Goal: Book appointment/travel/reservation

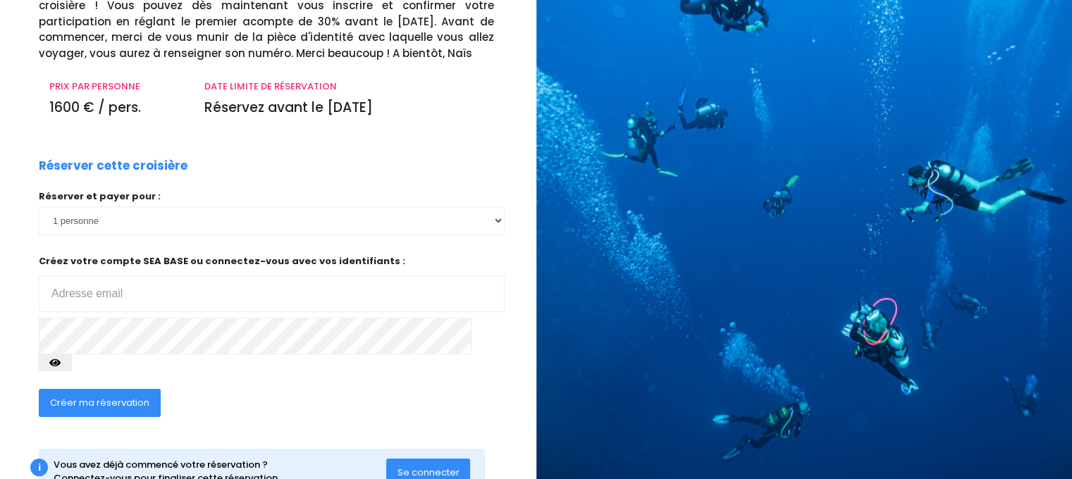
scroll to position [128, 0]
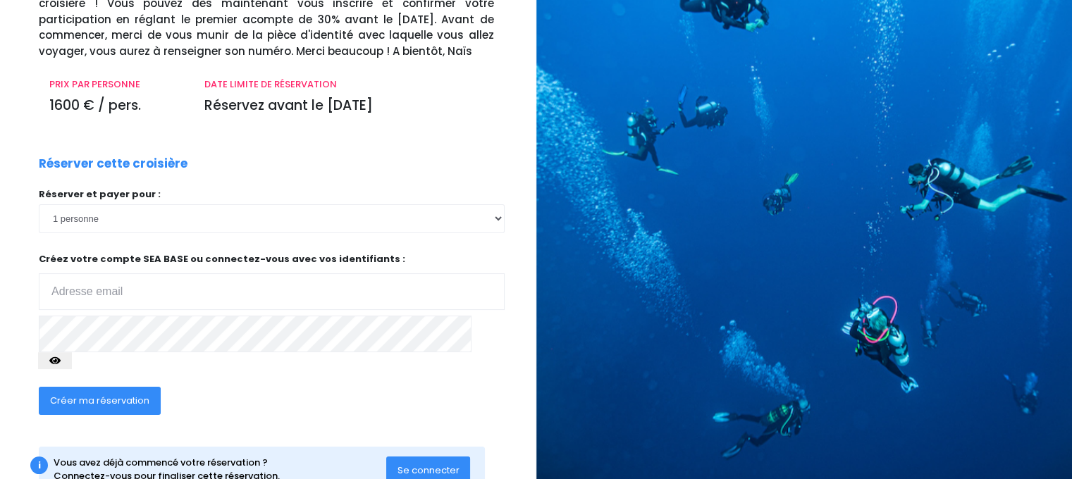
click at [135, 394] on span "Créer ma réservation" at bounding box center [99, 400] width 99 height 13
click at [339, 395] on div "Créer ma réservation" at bounding box center [222, 405] width 388 height 54
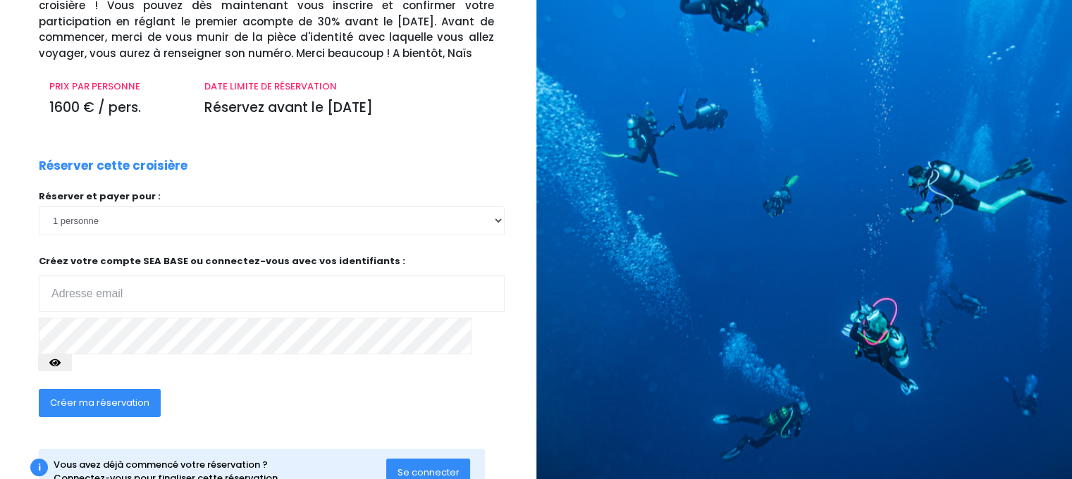
scroll to position [147, 0]
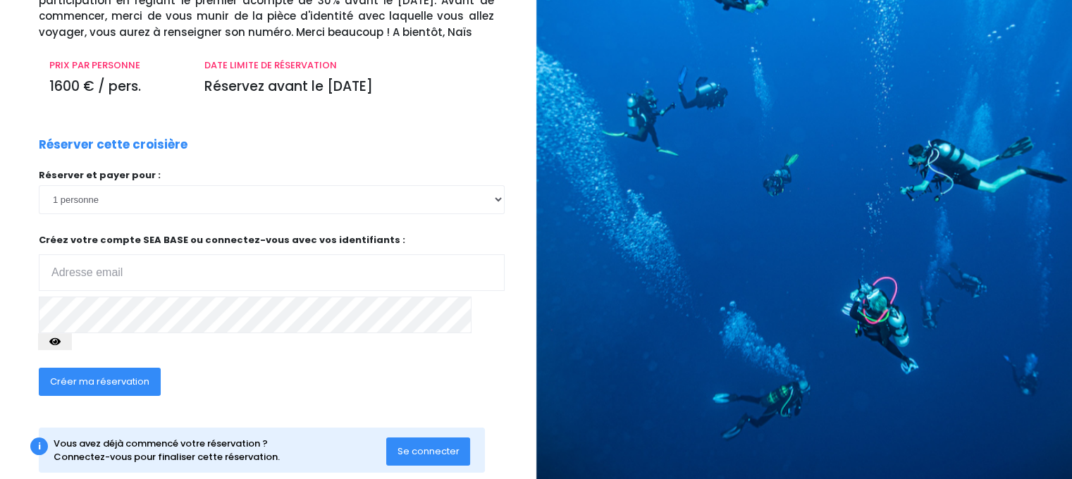
click at [73, 260] on input "email" at bounding box center [272, 272] width 466 height 37
type input "christophe.guery.sxm@gmail.com"
drag, startPoint x: 132, startPoint y: 290, endPoint x: 488, endPoint y: 312, distance: 356.5
click at [61, 342] on icon "button" at bounding box center [54, 342] width 11 height 0
click at [118, 375] on span "Créer ma réservation" at bounding box center [99, 381] width 99 height 13
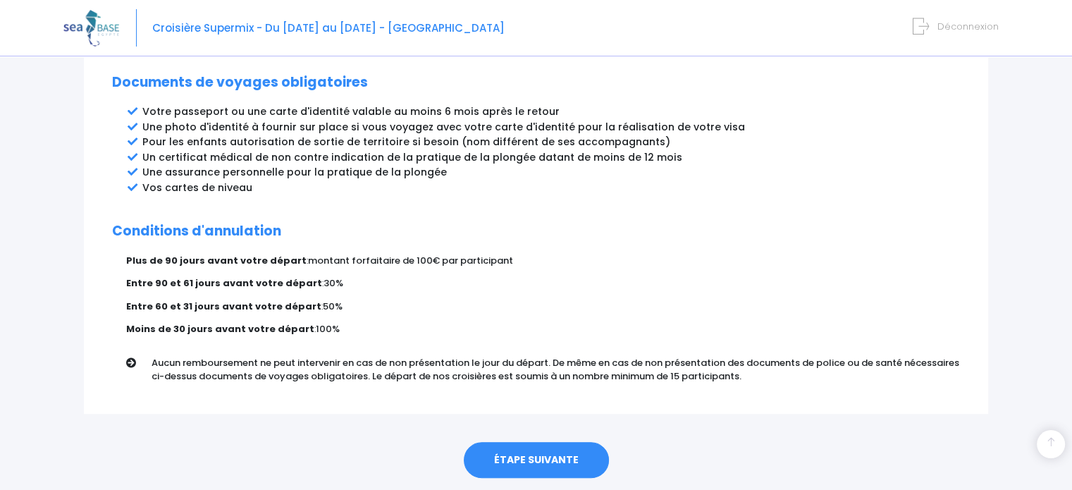
scroll to position [784, 0]
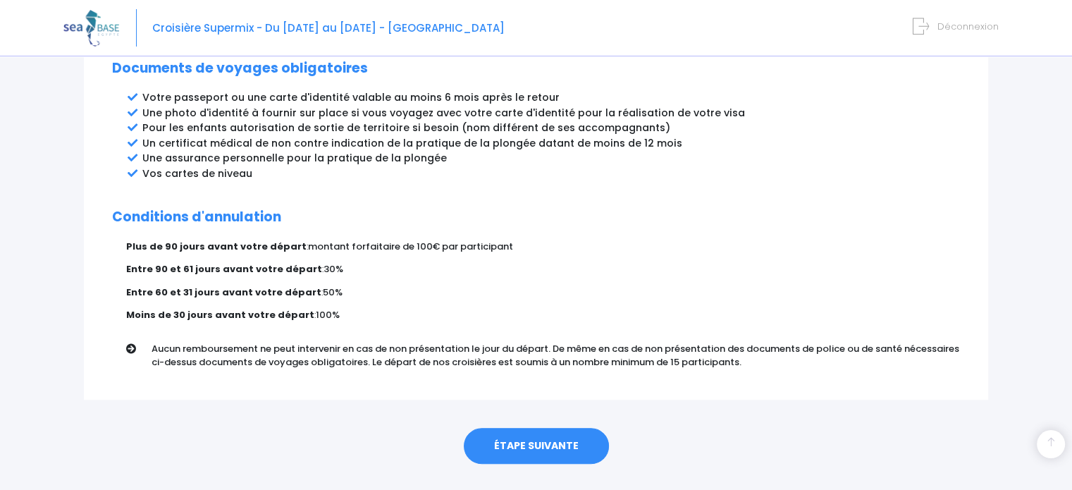
click at [561, 428] on link "ÉTAPE SUIVANTE" at bounding box center [536, 446] width 145 height 37
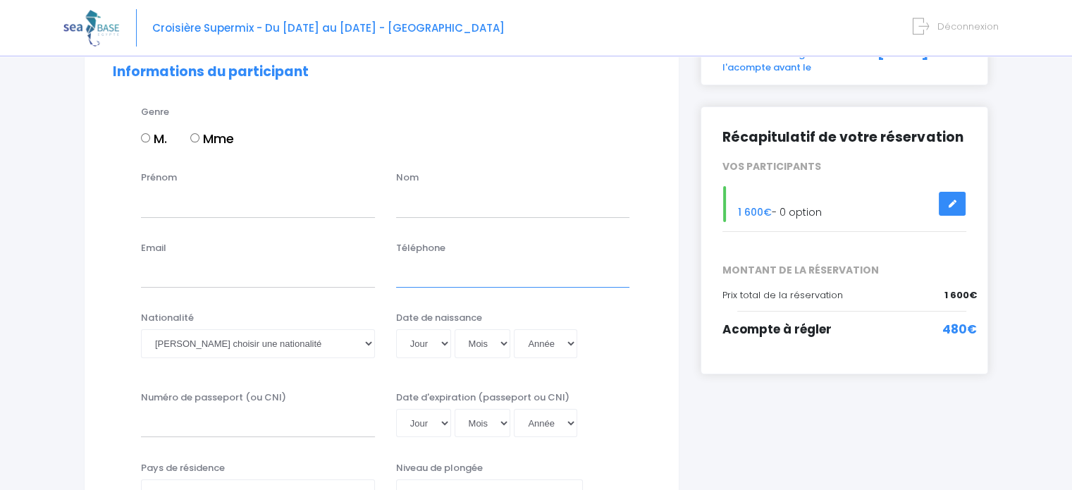
scroll to position [152, 0]
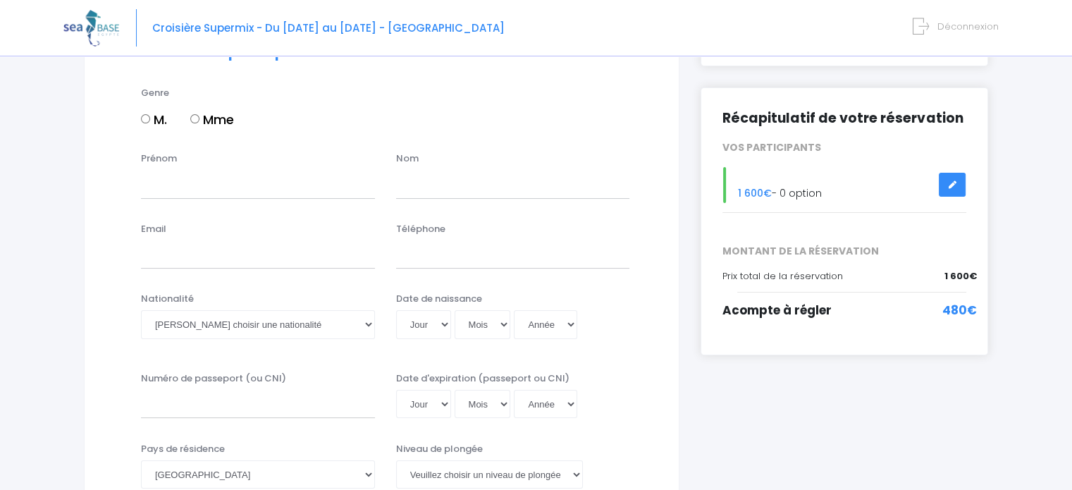
click at [147, 116] on input "M." at bounding box center [145, 118] width 9 height 9
radio input "true"
click at [180, 180] on input "Prénom" at bounding box center [258, 184] width 234 height 28
type input "christophe"
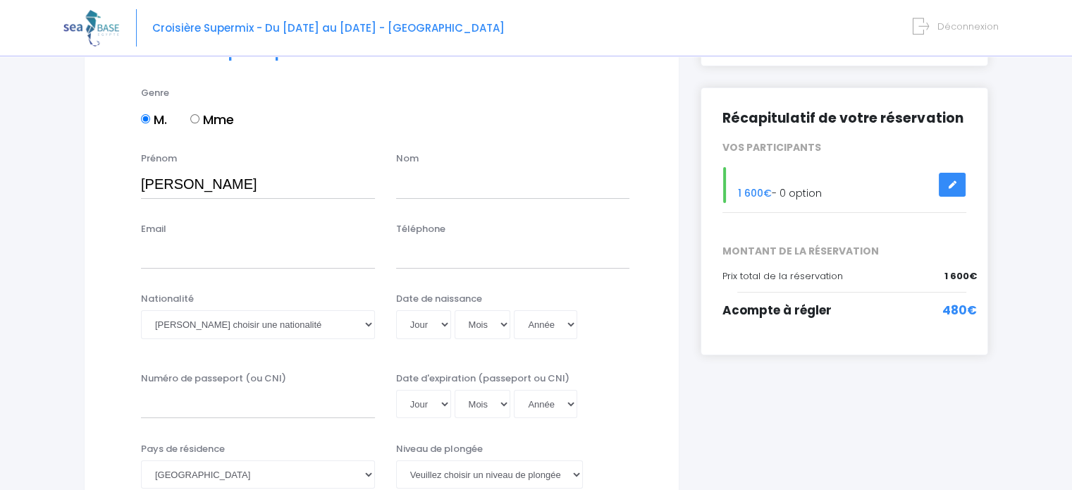
type input "guery"
type input "christophe.guery.sxm@gmail.com"
type input "0672215989"
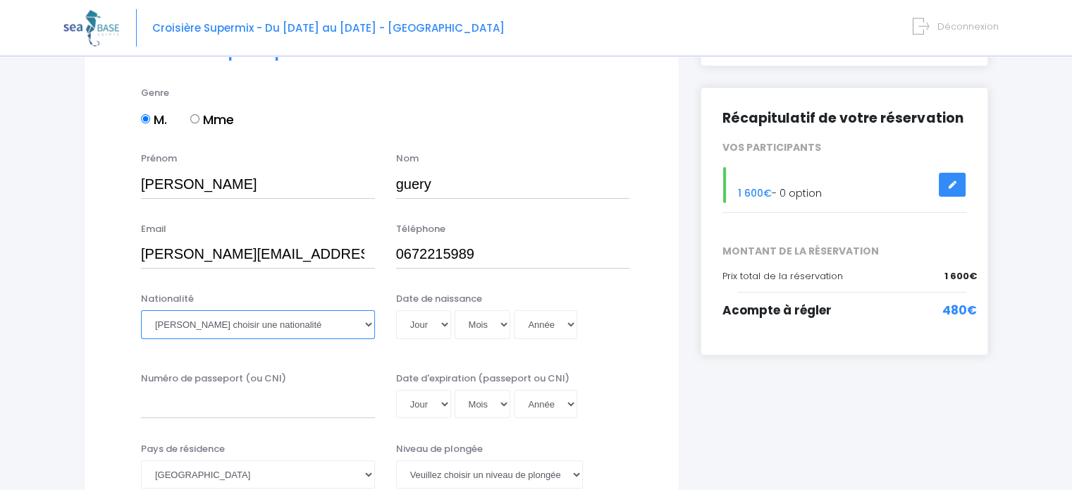
click at [312, 320] on select "Veuillez choisir une nationalité Afghane Albanaise Algerienne Allemande America…" at bounding box center [258, 324] width 234 height 28
select select "Française"
click at [141, 310] on select "Veuillez choisir une nationalité Afghane Albanaise Algerienne Allemande America…" at bounding box center [258, 324] width 234 height 28
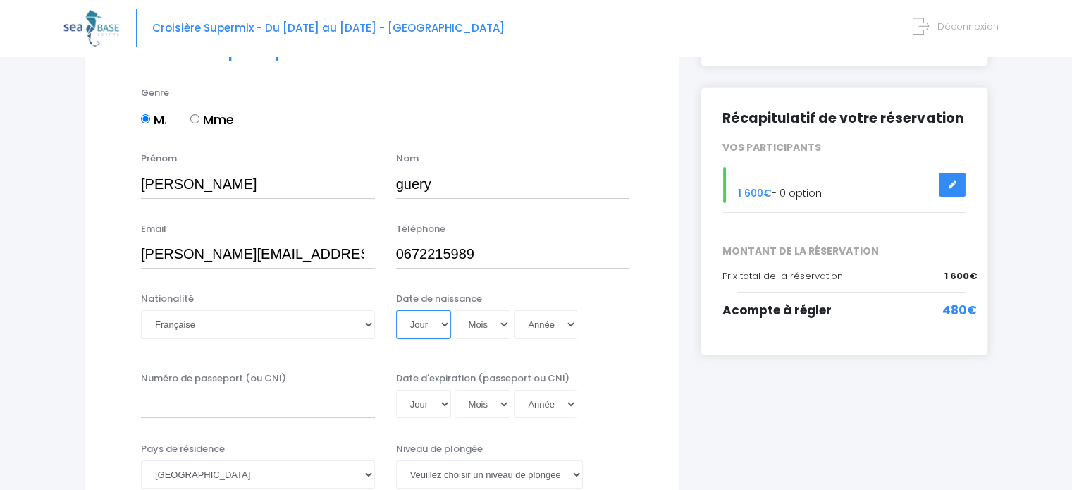
click at [445, 326] on select "Jour 01 02 03 04 05 06 07 08 09 10 11 12 13 14 15 16 17 18 19 20 21 22 23 24 25…" at bounding box center [423, 324] width 55 height 28
select select "16"
click at [396, 310] on select "Jour 01 02 03 04 05 06 07 08 09 10 11 12 13 14 15 16 17 18 19 20 21 22 23 24 25…" at bounding box center [423, 324] width 55 height 28
click at [489, 323] on select "Mois 01 02 03 04 05 06 07 08 09 10 11 12" at bounding box center [482, 324] width 56 height 28
select select "07"
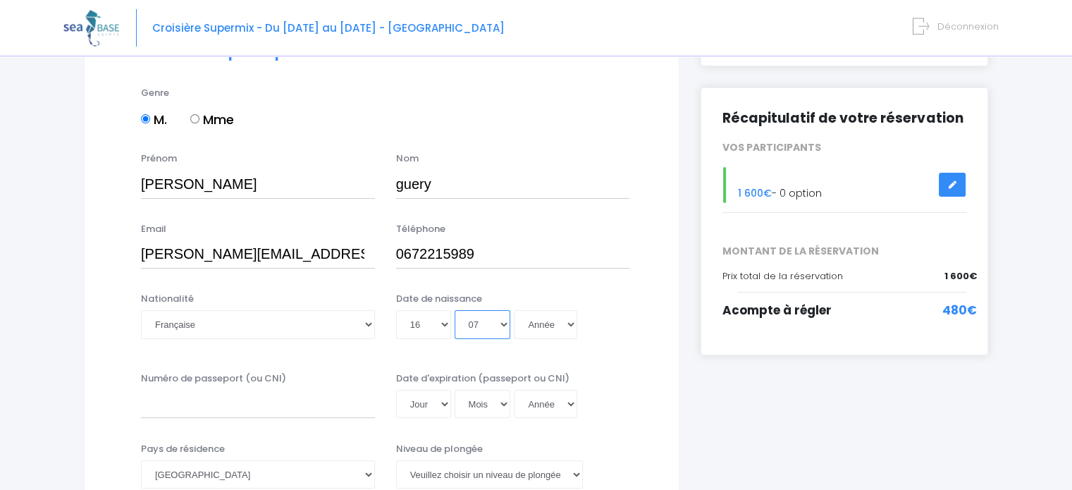
click at [454, 310] on select "Mois 01 02 03 04 05 06 07 08 09 10 11 12" at bounding box center [482, 324] width 56 height 28
click at [547, 328] on select "Année 2045 2044 2043 2042 2041 2040 2039 2038 2037 2036 2035 2034 2033 2032 203…" at bounding box center [545, 324] width 63 height 28
select select "1967"
click at [514, 310] on select "Année 2045 2044 2043 2042 2041 2040 2039 2038 2037 2036 2035 2034 2033 2032 203…" at bounding box center [545, 324] width 63 height 28
type input "1967-07-16"
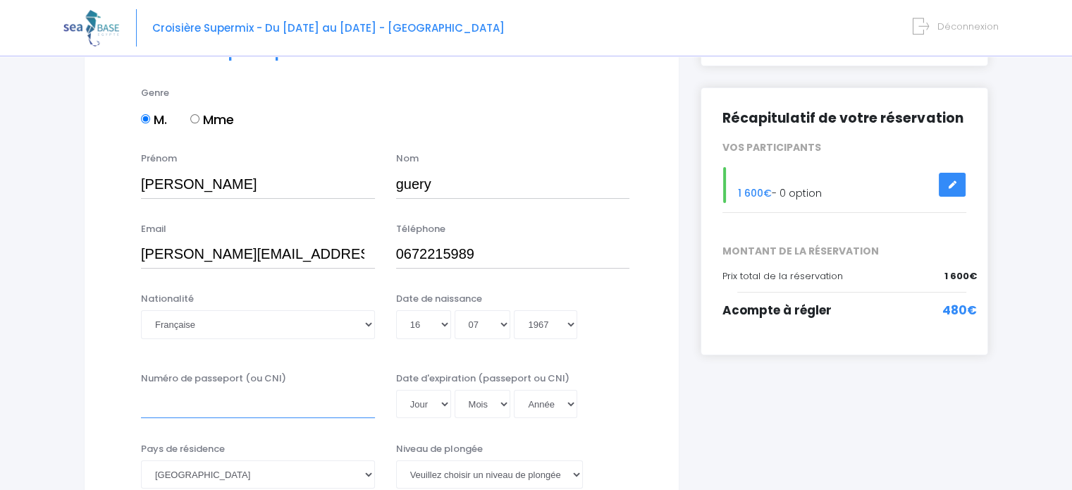
click at [158, 402] on input "Numéro de passeport (ou CNI)" at bounding box center [258, 404] width 234 height 28
type input "19AP20311"
click at [428, 401] on select "Jour 01 02 03 04 05 06 07 08 09 10 11 12 13 14 15 16 17 18 19 20 21 22 23 24 25…" at bounding box center [423, 404] width 55 height 28
select select "19"
click at [477, 407] on select "Mois 01 02 03 04 05 06 07 08 09 10 11 12" at bounding box center [482, 404] width 56 height 28
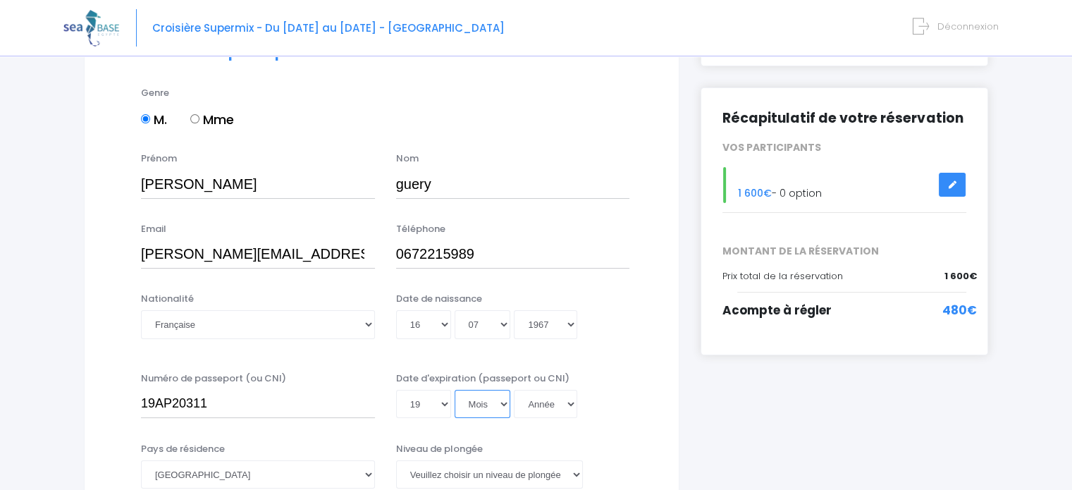
select select "02"
click at [454, 390] on select "Mois 01 02 03 04 05 06 07 08 09 10 11 12" at bounding box center [482, 404] width 56 height 28
click at [550, 412] on select "Année 2045 2044 2043 2042 2041 2040 2039 2038 2037 2036 2035 2034 2033 2032 203…" at bounding box center [545, 404] width 63 height 28
select select "2029"
click at [514, 390] on select "Année 2045 2044 2043 2042 2041 2040 2039 2038 2037 2036 2035 2034 2033 2032 203…" at bounding box center [545, 404] width 63 height 28
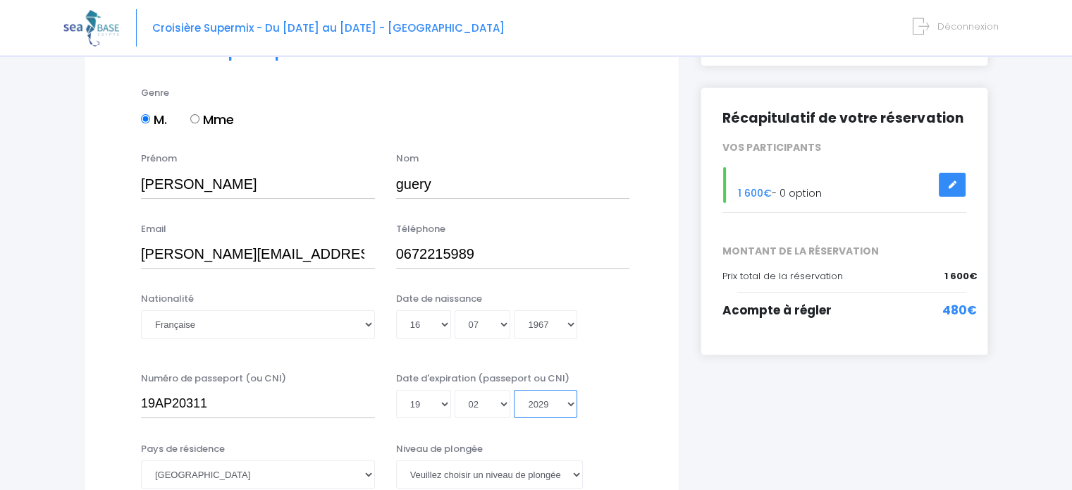
type input "2029-02-19"
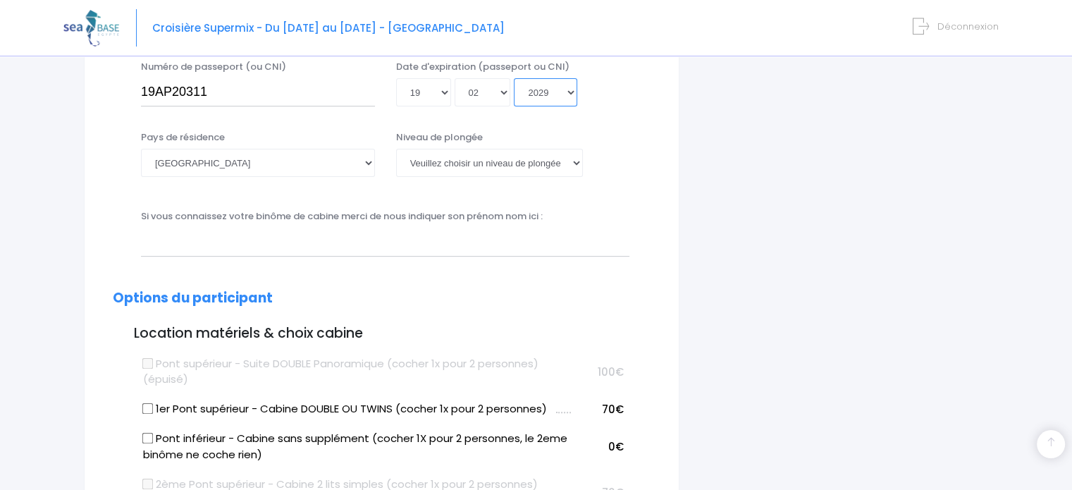
scroll to position [469, 0]
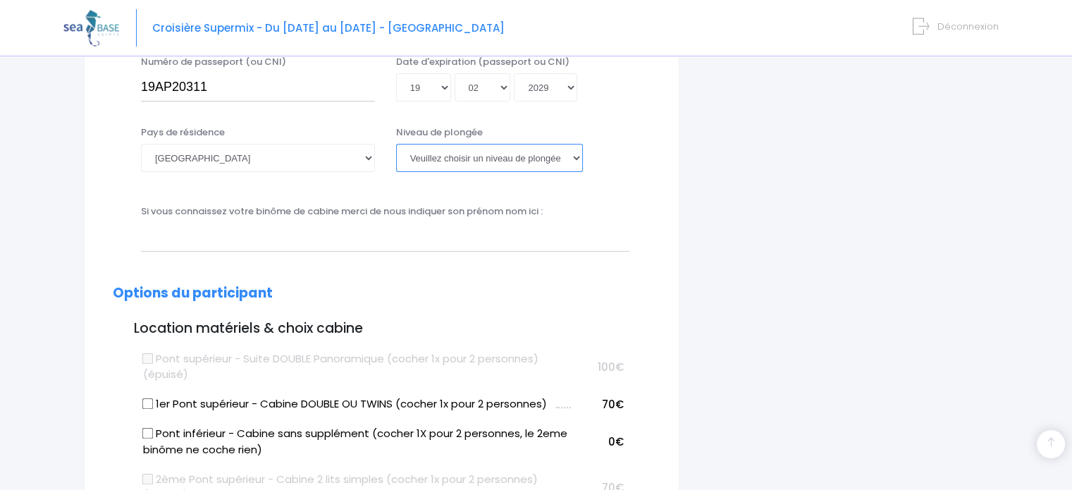
click at [578, 157] on select "Veuillez choisir un niveau de plongée Non plongeur Junior OW diver Adventure OW…" at bounding box center [489, 158] width 187 height 28
select select "N4"
click at [396, 144] on select "Veuillez choisir un niveau de plongée Non plongeur Junior OW diver Adventure OW…" at bounding box center [489, 158] width 187 height 28
drag, startPoint x: 878, startPoint y: 285, endPoint x: 924, endPoint y: 180, distance: 114.8
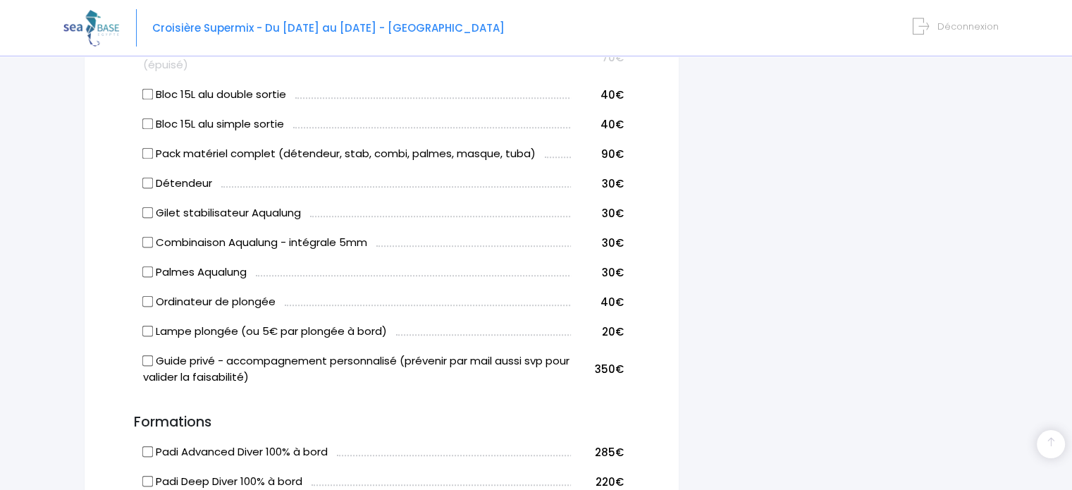
scroll to position [870, 0]
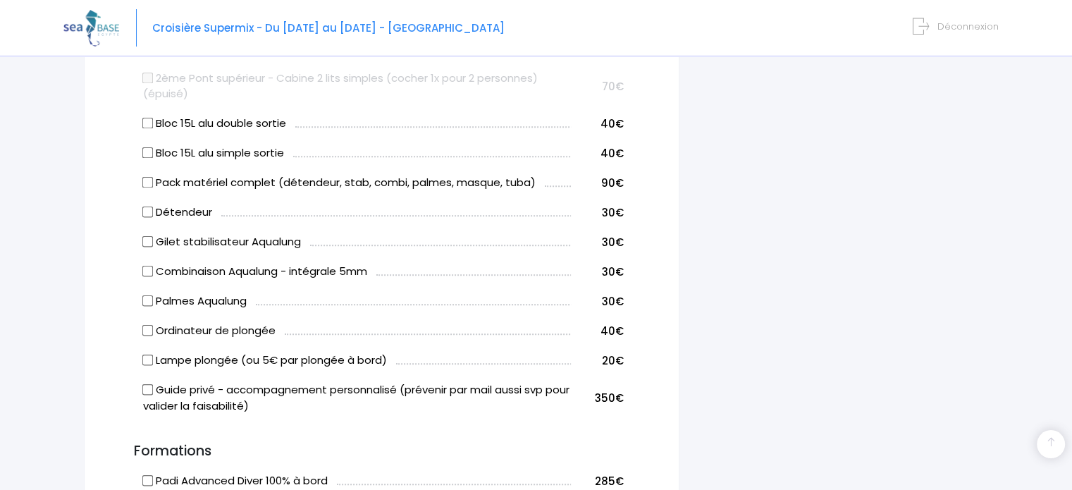
click at [145, 183] on input "Pack matériel complet (détendeur, stab, combi, palmes, masque, tuba)" at bounding box center [147, 182] width 11 height 11
checkbox input "true"
click at [147, 120] on input "Bloc 15L alu double sortie" at bounding box center [147, 123] width 11 height 11
checkbox input "true"
drag, startPoint x: 922, startPoint y: 163, endPoint x: 1056, endPoint y: 202, distance: 139.6
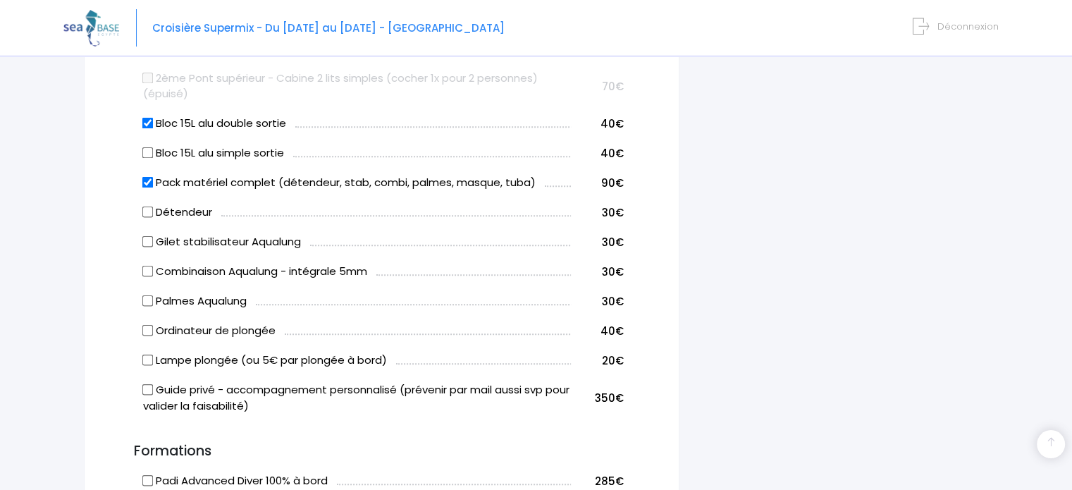
click at [1056, 202] on div "Notre plateforme de réservation n'est pas compatible avec votre appareil. Veuil…" at bounding box center [536, 280] width 1072 height 2301
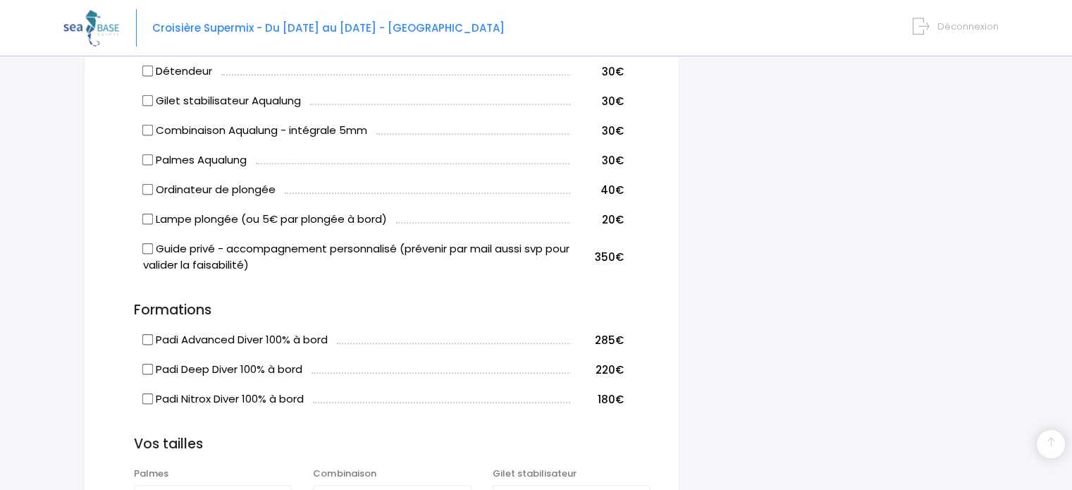
scroll to position [963, 0]
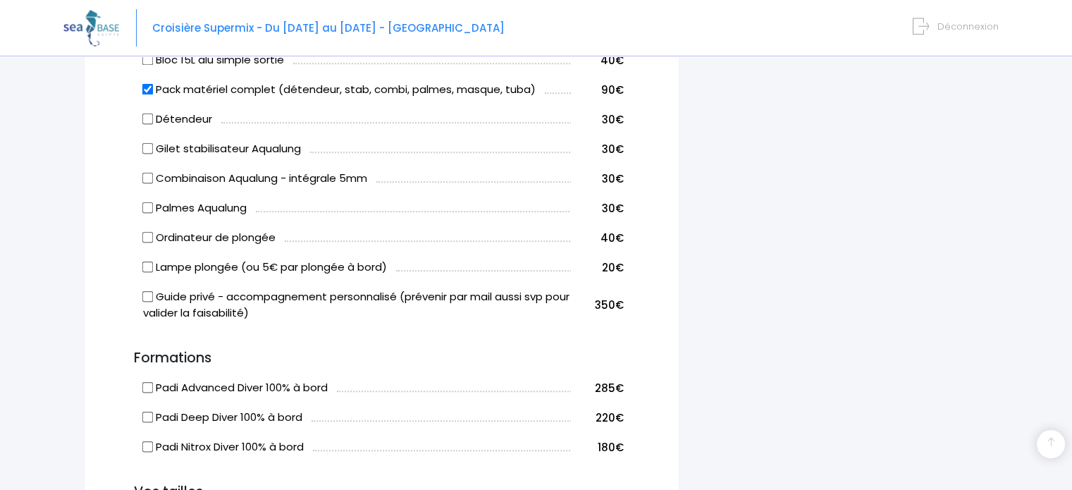
click at [149, 236] on input "Ordinateur de plongée" at bounding box center [147, 237] width 11 height 11
checkbox input "true"
drag, startPoint x: 1060, startPoint y: 267, endPoint x: 972, endPoint y: 103, distance: 186.3
click at [972, 103] on div "i Complétez votre réservation et réglez l'acompte avant le 19/09/2025 Récapitul…" at bounding box center [844, 204] width 309 height 2022
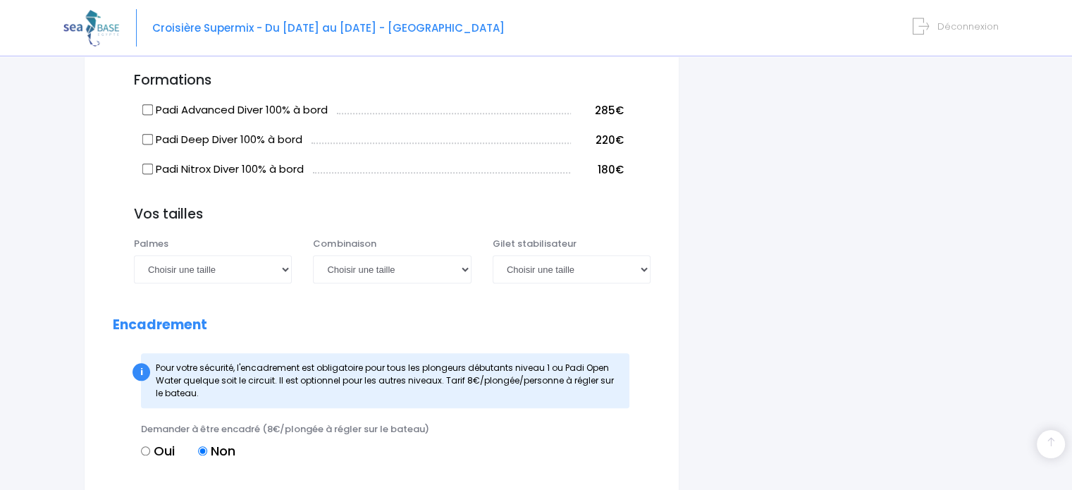
scroll to position [1254, 0]
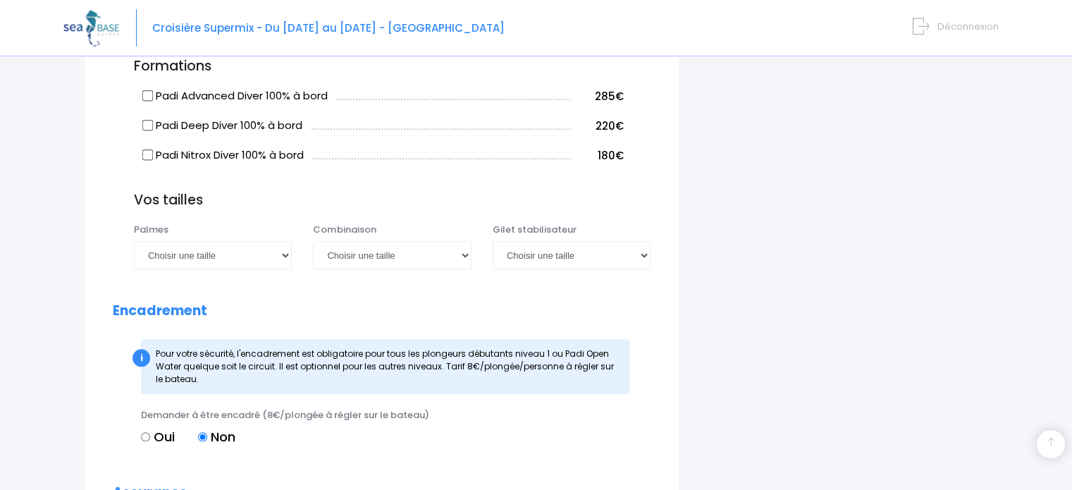
drag, startPoint x: 347, startPoint y: 187, endPoint x: 853, endPoint y: 264, distance: 511.0
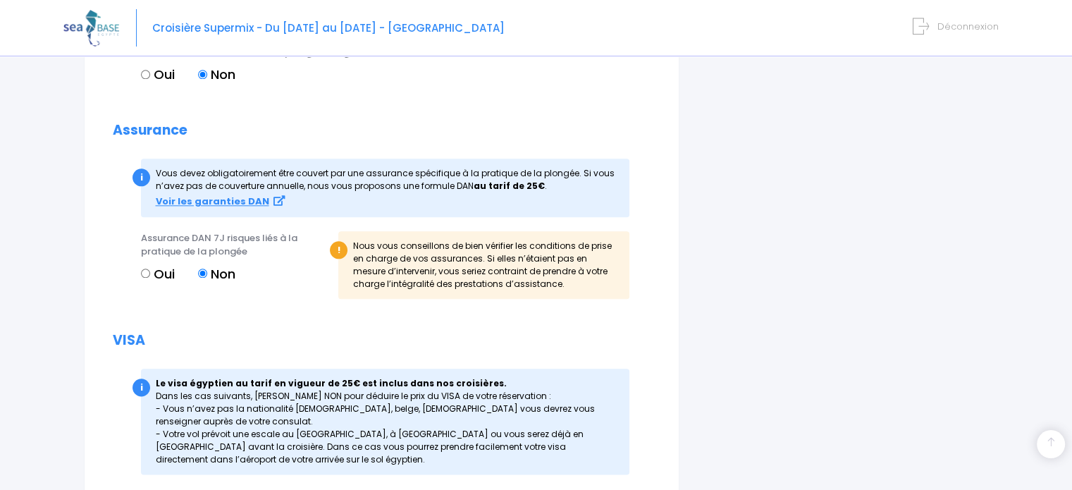
scroll to position [1611, 0]
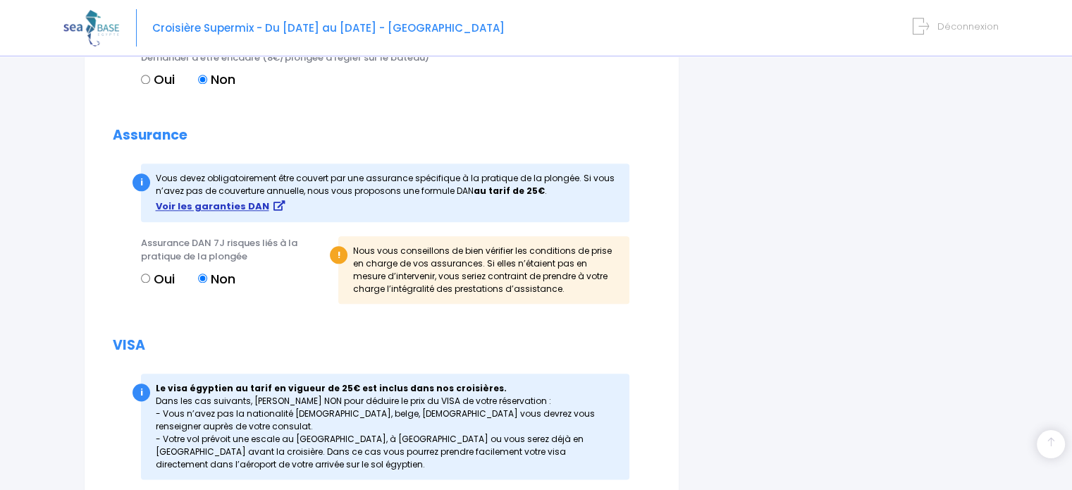
click at [250, 204] on strong "Voir les garanties DAN" at bounding box center [212, 205] width 113 height 13
click at [144, 277] on input "Oui" at bounding box center [145, 277] width 9 height 9
radio input "true"
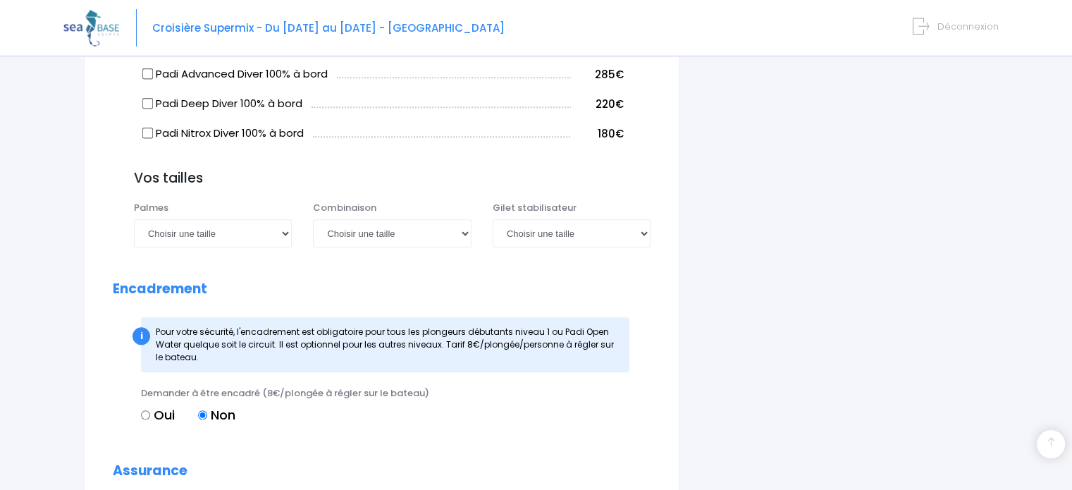
scroll to position [1268, 0]
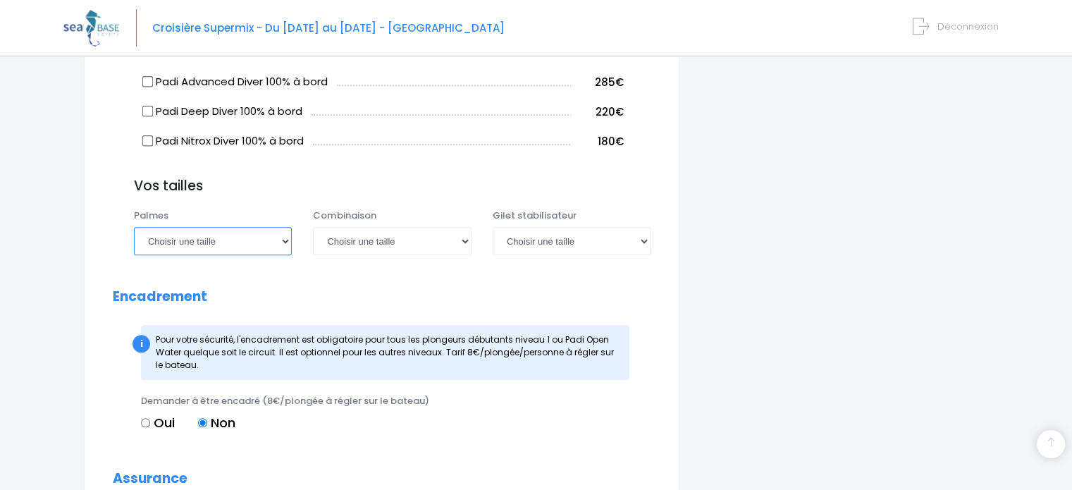
click at [286, 243] on select "Choisir une taille 36/37 38/39 40/41 42/43 44/45 46/47" at bounding box center [213, 241] width 158 height 28
select select "40/41"
click at [134, 227] on select "Choisir une taille 36/37 38/39 40/41 42/43 44/45 46/47" at bounding box center [213, 241] width 158 height 28
click at [369, 240] on select "Choisir une taille XS S M ML L XL XXL" at bounding box center [392, 241] width 158 height 28
select select "M"
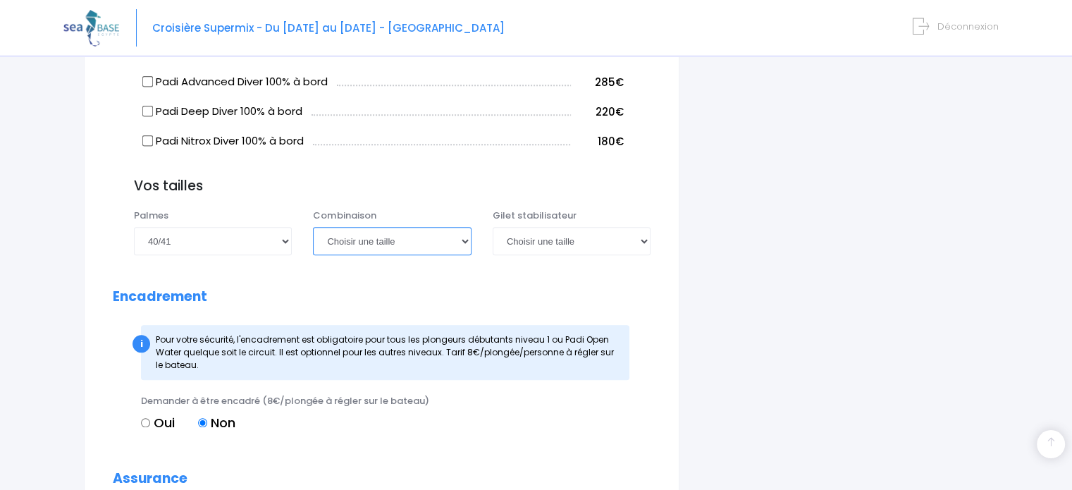
click at [313, 227] on select "Choisir une taille XS S M ML L XL XXL" at bounding box center [392, 241] width 158 height 28
click at [552, 235] on select "Choisir une taille XXS XS S M ML L XL XXL" at bounding box center [572, 241] width 158 height 28
select select "M"
click at [493, 227] on select "Choisir une taille XXS XS S M ML L XL XXL" at bounding box center [572, 241] width 158 height 28
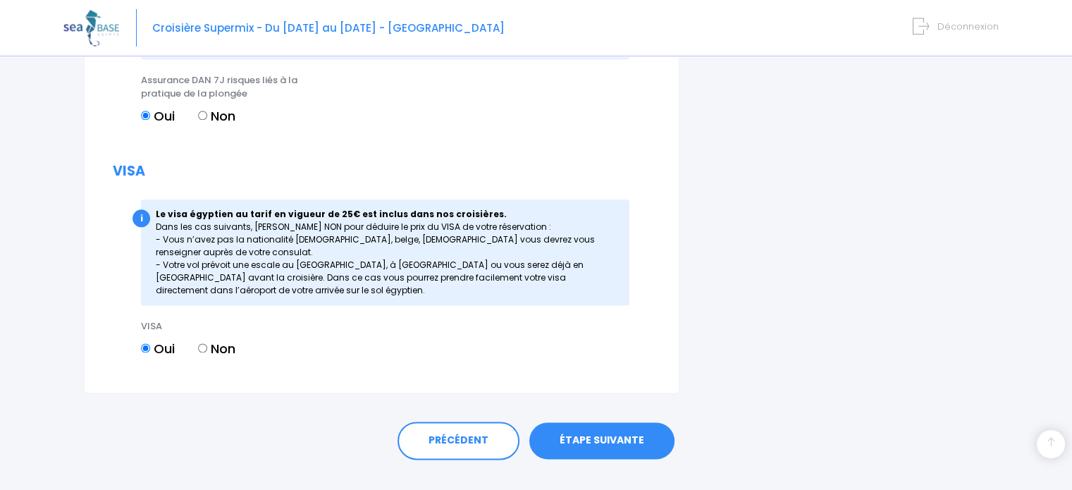
scroll to position [1798, 0]
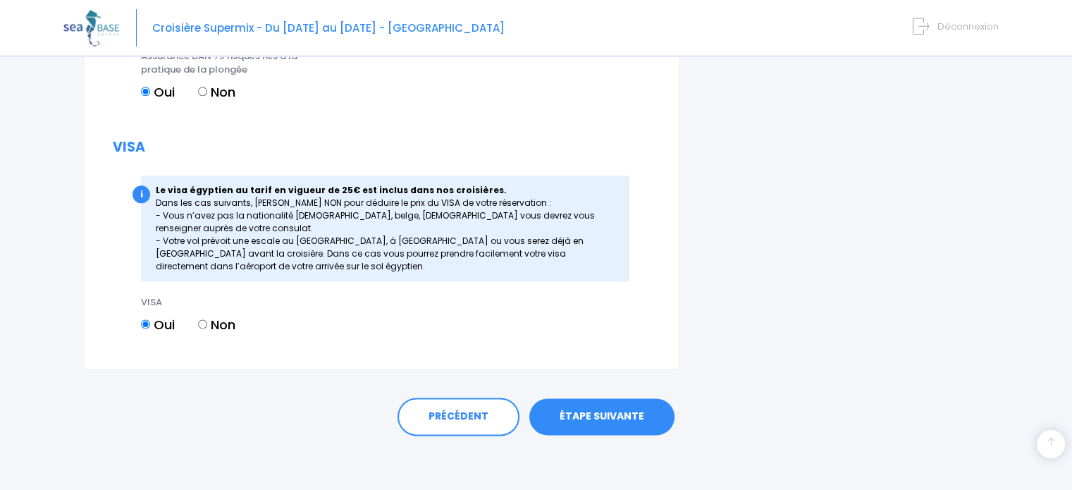
click at [620, 415] on link "ÉTAPE SUIVANTE" at bounding box center [601, 416] width 145 height 37
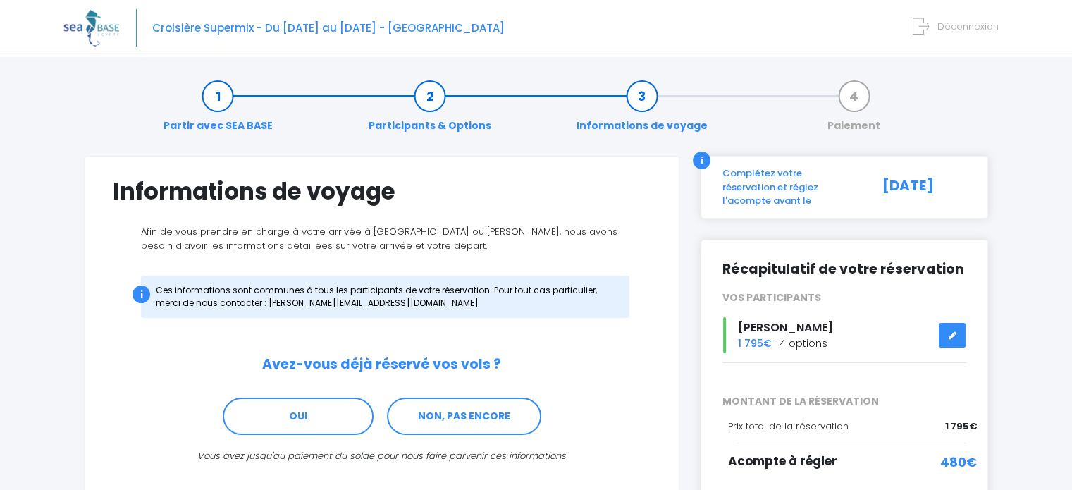
drag, startPoint x: 1057, startPoint y: 172, endPoint x: 1035, endPoint y: 78, distance: 96.2
click at [1035, 78] on div "Notre plateforme de réservation n'est pas compatible avec votre appareil. Veuil…" at bounding box center [536, 295] width 1072 height 591
click at [841, 36] on div "Croisière Supermix - Du [DATE] au [DATE] - [GEOGRAPHIC_DATA] Déconnexion" at bounding box center [525, 28] width 924 height 56
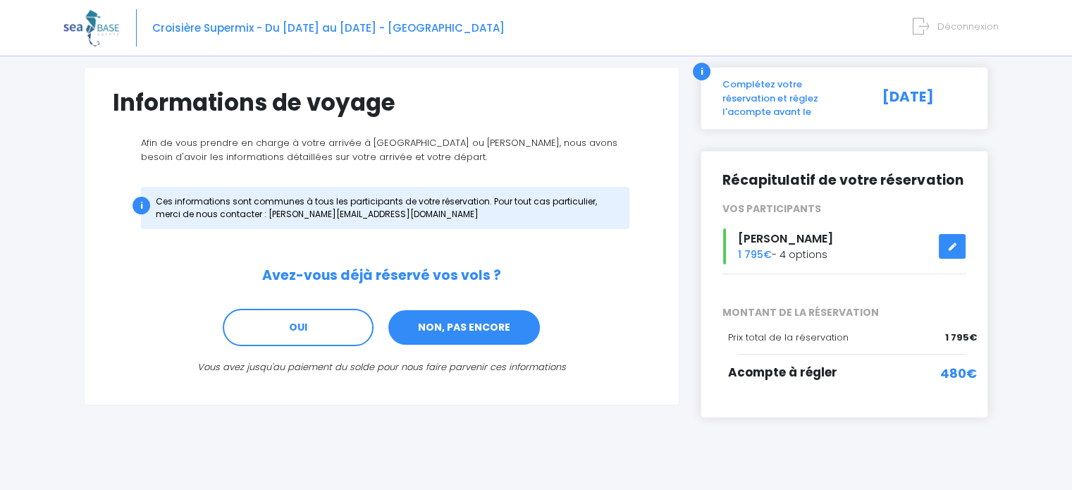
click at [487, 323] on link "NON, PAS ENCORE" at bounding box center [464, 328] width 154 height 38
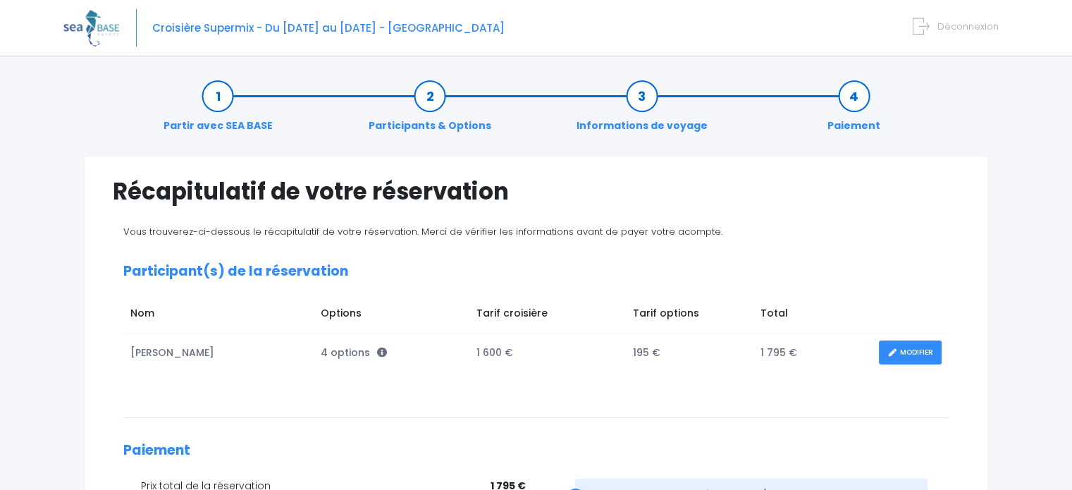
drag, startPoint x: 0, startPoint y: 0, endPoint x: 930, endPoint y: 233, distance: 958.7
click at [930, 233] on div "Vous trouverez-ci-dessous le récapitulatif de votre réservation. Merci de vérif…" at bounding box center [536, 414] width 846 height 378
click at [1027, 216] on div "Notre plateforme de réservation n'est pas compatible avec votre appareil. Veuil…" at bounding box center [536, 378] width 1072 height 757
